Goal: Task Accomplishment & Management: Use online tool/utility

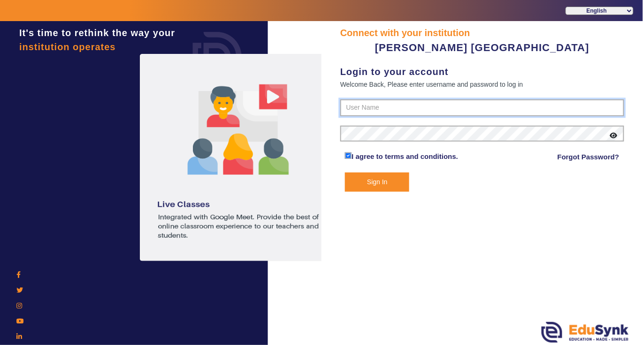
type input "7685859009"
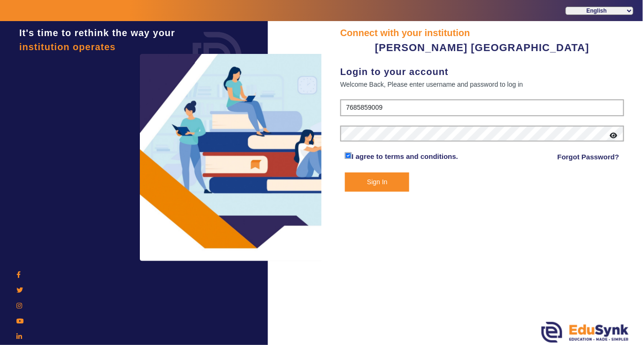
click at [378, 179] on button "Sign In" at bounding box center [377, 182] width 64 height 19
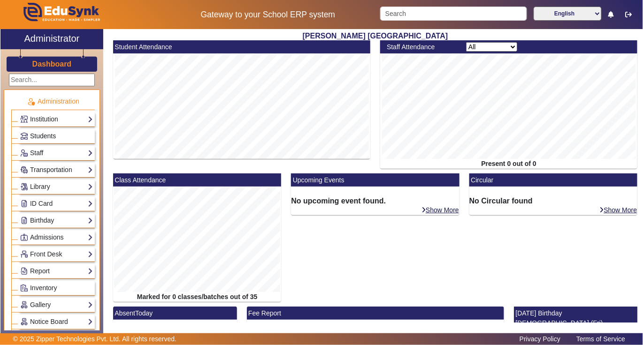
click at [57, 137] on link "Students" at bounding box center [56, 136] width 73 height 11
click at [45, 135] on span "Students" at bounding box center [43, 136] width 26 height 8
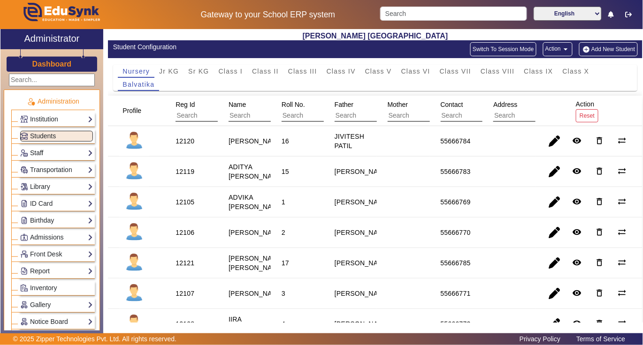
click at [45, 154] on link "Staff" at bounding box center [56, 153] width 73 height 11
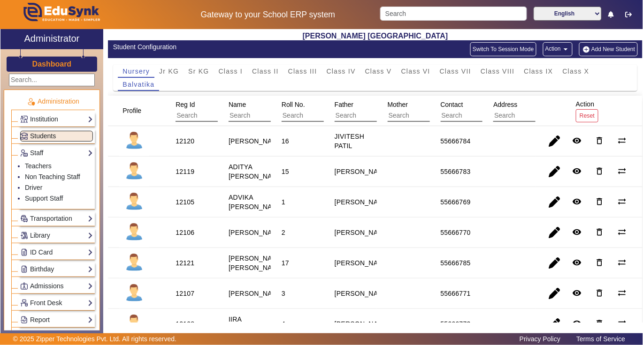
click at [53, 137] on span "Students" at bounding box center [43, 136] width 26 height 8
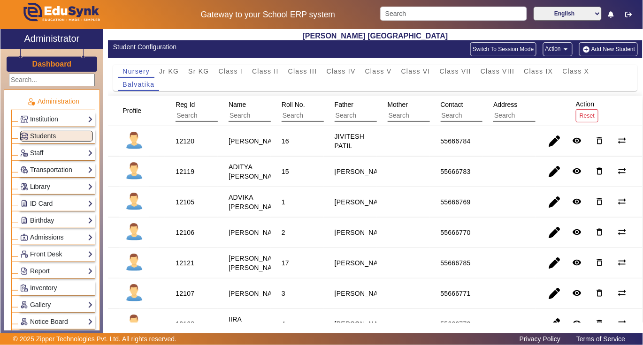
drag, startPoint x: 59, startPoint y: 137, endPoint x: 38, endPoint y: 189, distance: 55.4
click at [38, 189] on link "Library" at bounding box center [56, 187] width 73 height 11
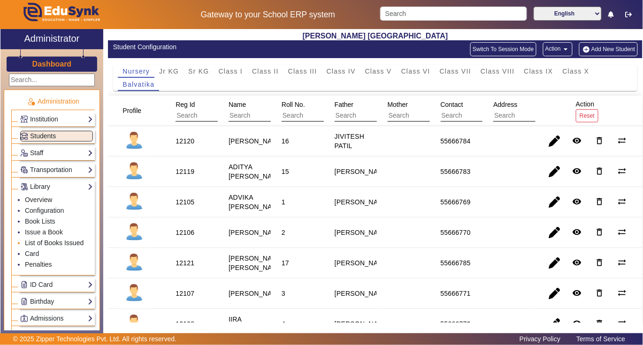
click at [53, 246] on link "List of Books Issued" at bounding box center [54, 243] width 59 height 8
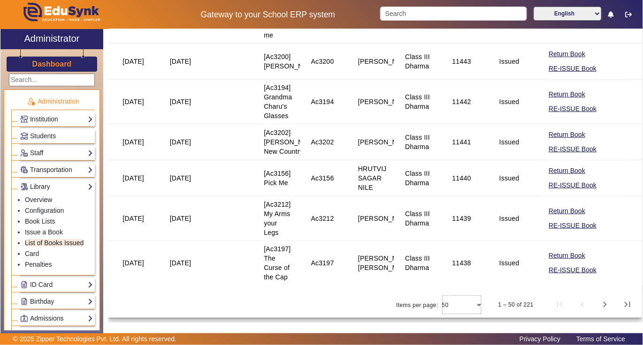
scroll to position [2293, 0]
click at [597, 304] on span "Next page" at bounding box center [604, 305] width 23 height 23
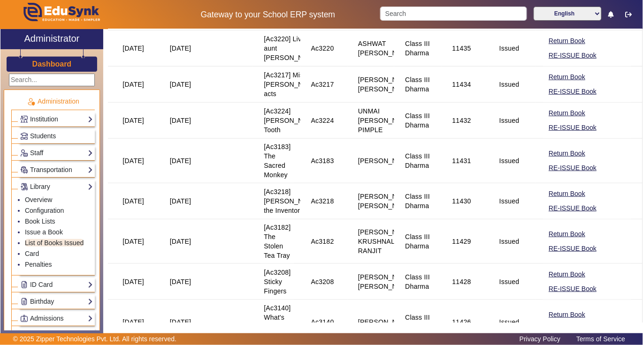
scroll to position [0, 0]
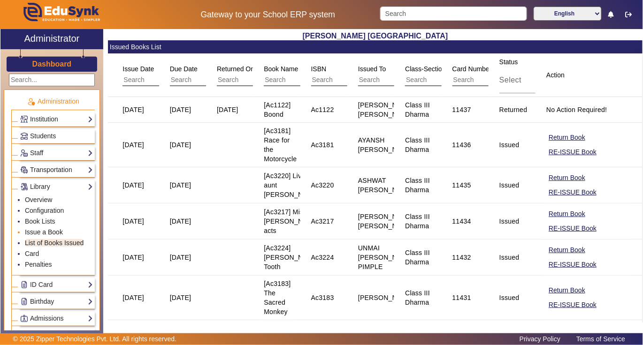
click at [45, 235] on link "Issue a Book" at bounding box center [44, 232] width 38 height 8
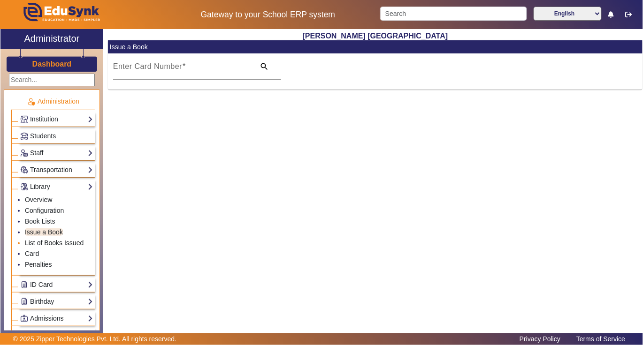
click at [45, 246] on link "List of Books Issued" at bounding box center [54, 243] width 59 height 8
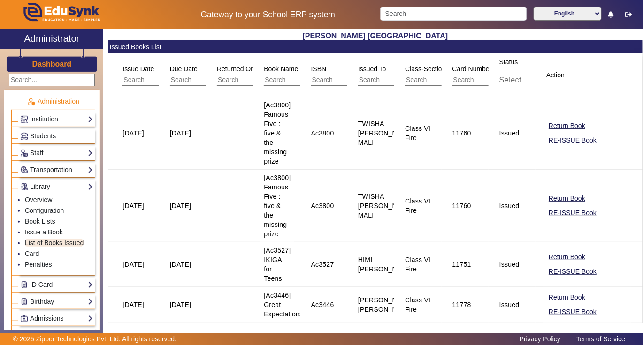
click at [422, 74] on input "text" at bounding box center [447, 80] width 84 height 12
type input "f"
type input "v"
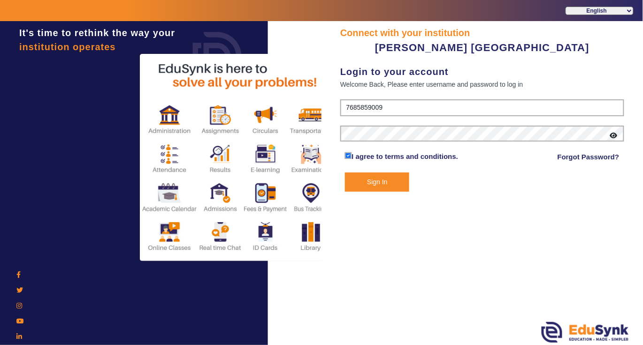
click at [376, 181] on button "Sign In" at bounding box center [377, 182] width 64 height 19
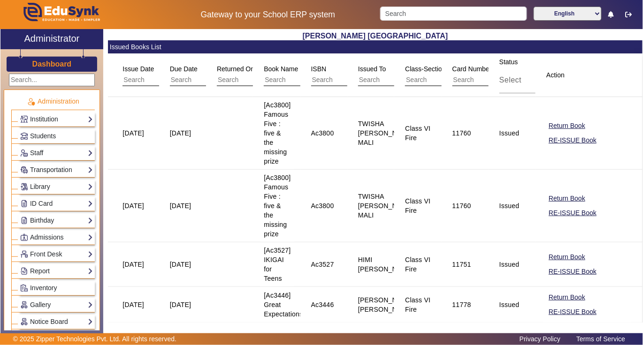
click at [420, 81] on input "text" at bounding box center [447, 80] width 84 height 12
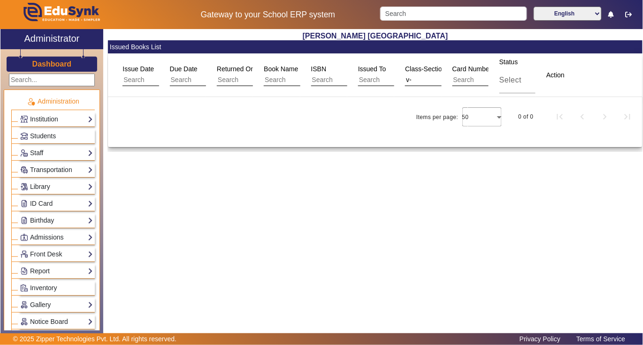
type input "v"
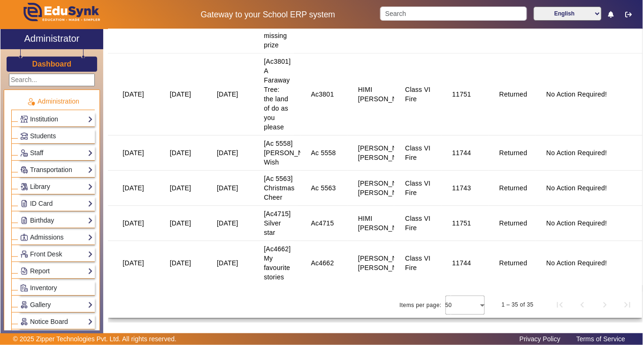
scroll to position [1650, 0]
type input "fire"
click at [402, 184] on div "Class VI Fire" at bounding box center [417, 187] width 32 height 25
drag, startPoint x: 402, startPoint y: 184, endPoint x: 321, endPoint y: 111, distance: 109.9
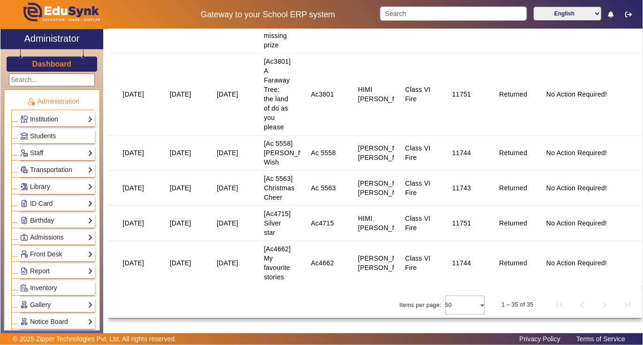
click at [321, 111] on mat-cell "Ac3801" at bounding box center [323, 94] width 47 height 82
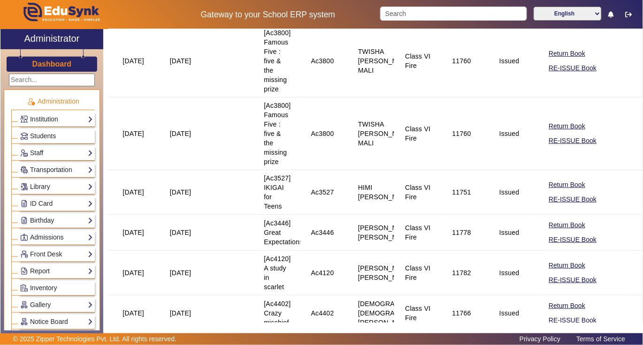
scroll to position [0, 0]
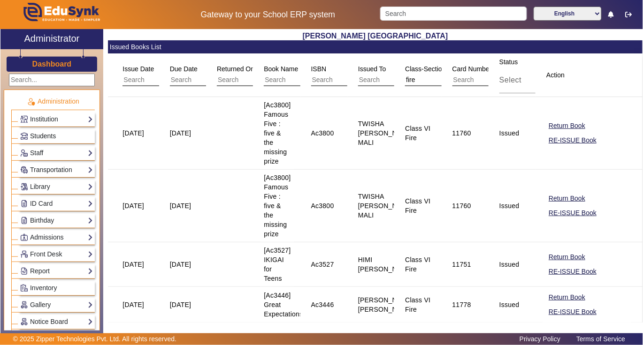
click at [53, 137] on span "Students" at bounding box center [43, 136] width 26 height 8
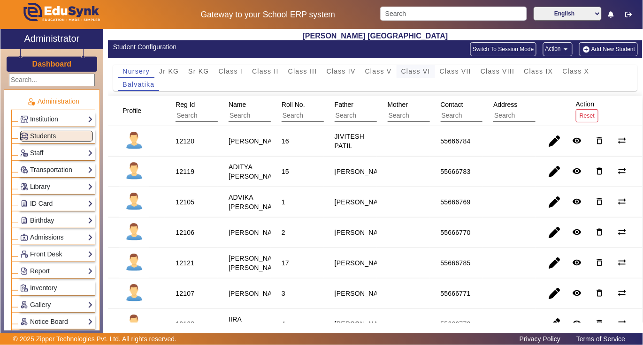
click at [415, 72] on span "Class VI" at bounding box center [415, 71] width 29 height 7
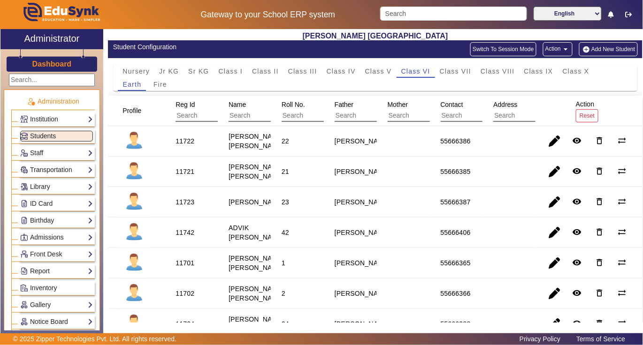
drag, startPoint x: 584, startPoint y: 0, endPoint x: 118, endPoint y: 133, distance: 484.9
click at [118, 133] on mat-cell at bounding box center [136, 141] width 57 height 30
click at [45, 186] on link "Library" at bounding box center [56, 187] width 73 height 11
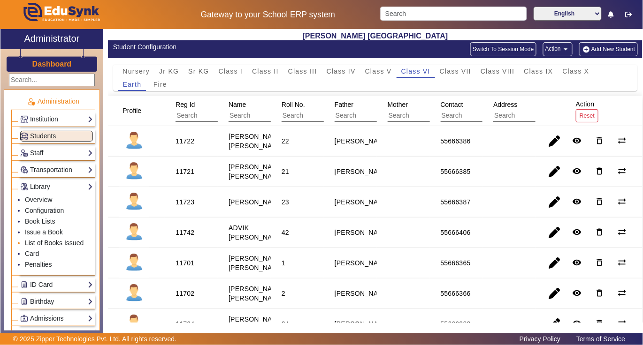
click at [43, 246] on link "List of Books Issued" at bounding box center [54, 243] width 59 height 8
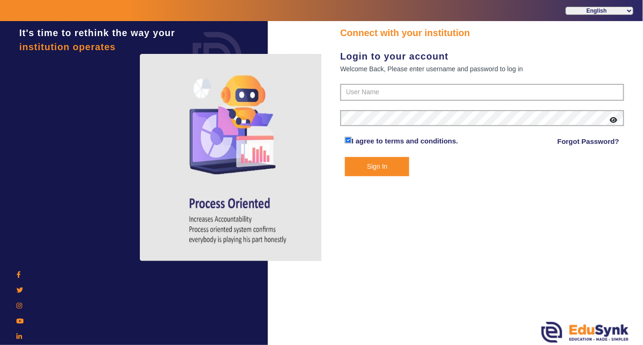
type input "7685859009"
